Goal: Use online tool/utility: Utilize a website feature to perform a specific function

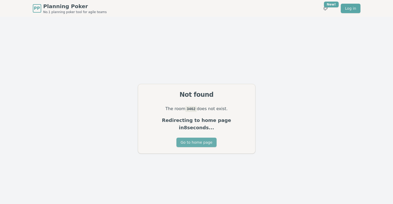
click at [194, 140] on button "Go to home page" at bounding box center [196, 142] width 40 height 9
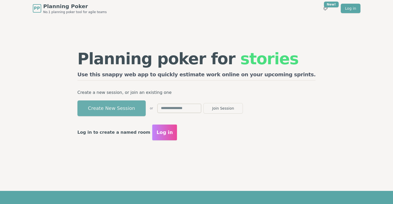
click at [146, 110] on button "Create New Session" at bounding box center [111, 109] width 68 height 16
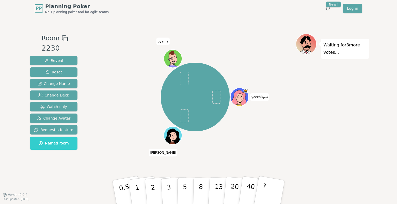
click at [264, 40] on div at bounding box center [195, 38] width 201 height 9
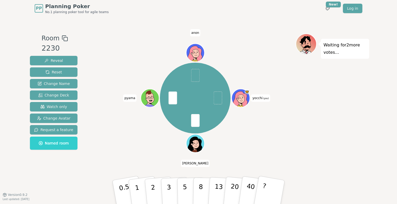
click at [241, 155] on div "yocchi (you) [PERSON_NAME] [PERSON_NAME]" at bounding box center [195, 106] width 201 height 144
click at [217, 180] on p "13" at bounding box center [219, 192] width 10 height 29
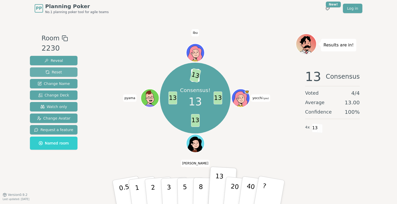
click at [67, 75] on button "Reset" at bounding box center [54, 71] width 48 height 9
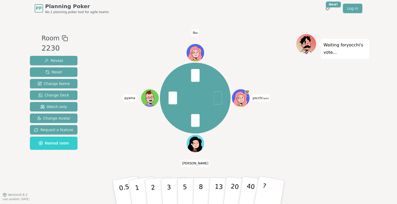
click at [258, 128] on div "yocchi (you) [PERSON_NAME] ibu" at bounding box center [195, 98] width 201 height 110
click at [201, 184] on p "8" at bounding box center [201, 192] width 4 height 28
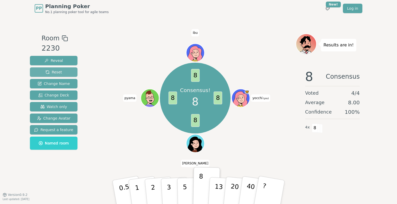
click at [53, 72] on span "Reset" at bounding box center [53, 72] width 17 height 5
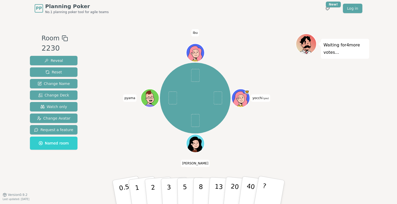
click at [306, 89] on div "Waiting for 4 more votes..." at bounding box center [333, 106] width 74 height 144
click at [249, 116] on div "yocchi (you) [PERSON_NAME] ibu" at bounding box center [195, 98] width 201 height 110
click at [168, 182] on p "3" at bounding box center [170, 193] width 6 height 29
